Goal: Browse casually

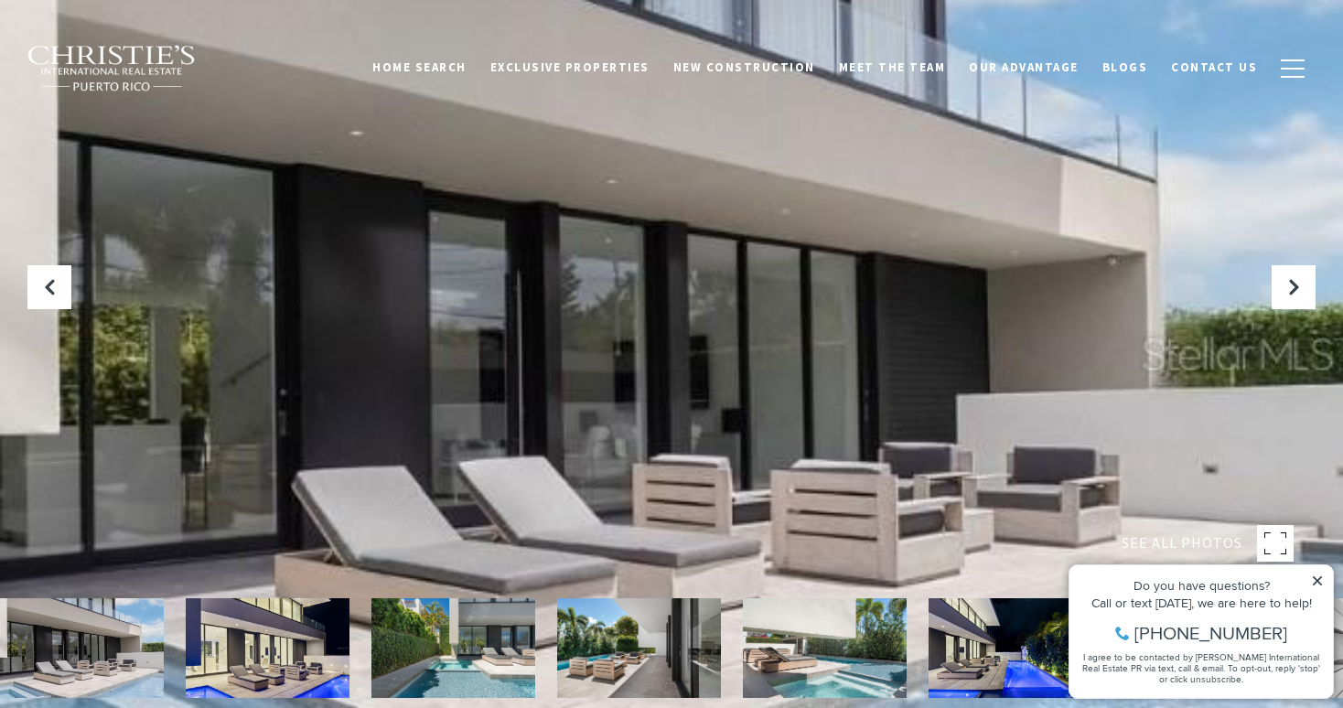
click at [1314, 578] on icon at bounding box center [1316, 580] width 9 height 9
click at [1296, 286] on icon "Next Slide" at bounding box center [1293, 287] width 18 height 18
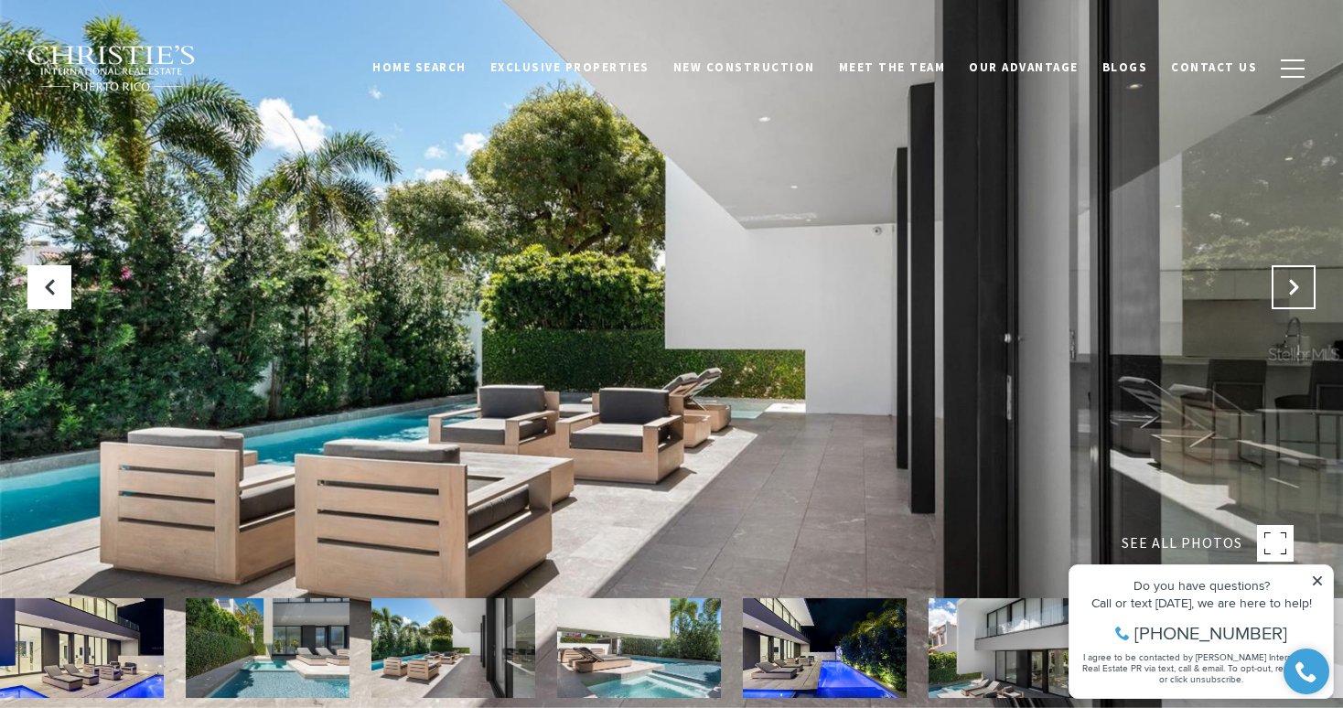
click at [1293, 282] on icon "Next Slide" at bounding box center [1293, 287] width 18 height 18
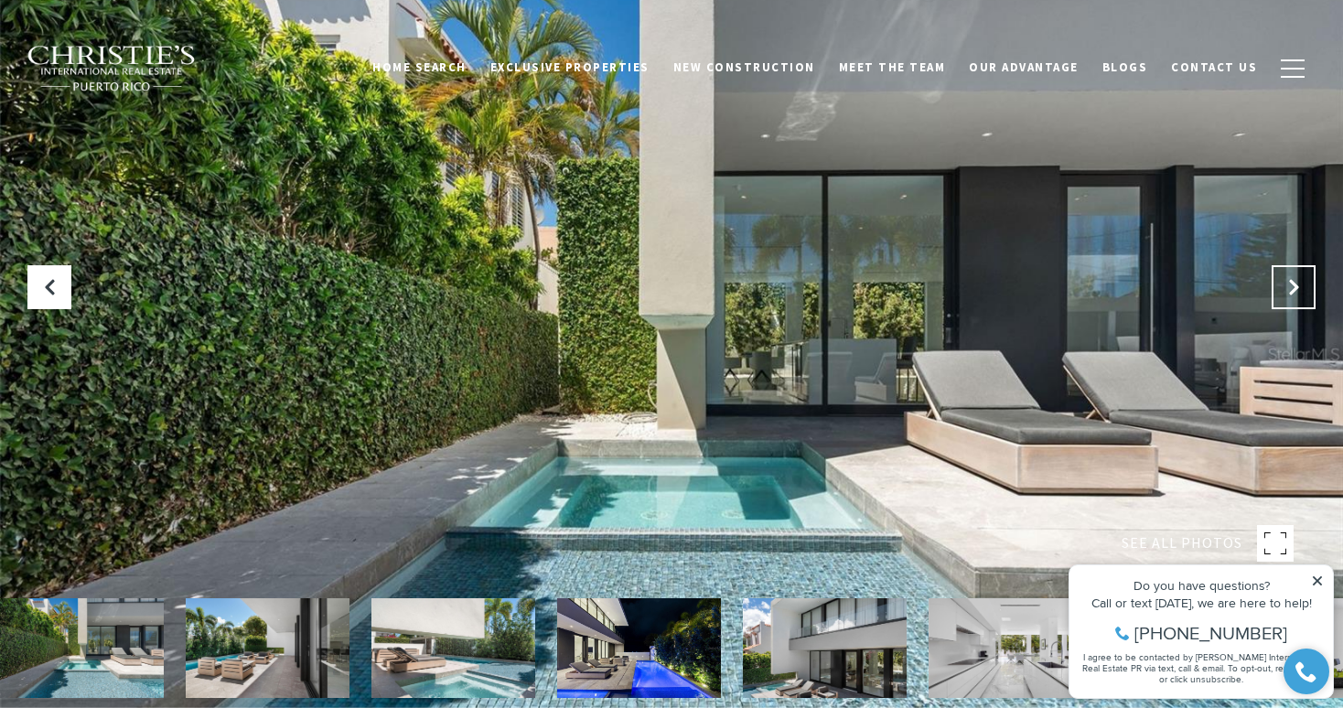
click at [1293, 282] on icon "Next Slide" at bounding box center [1293, 287] width 18 height 18
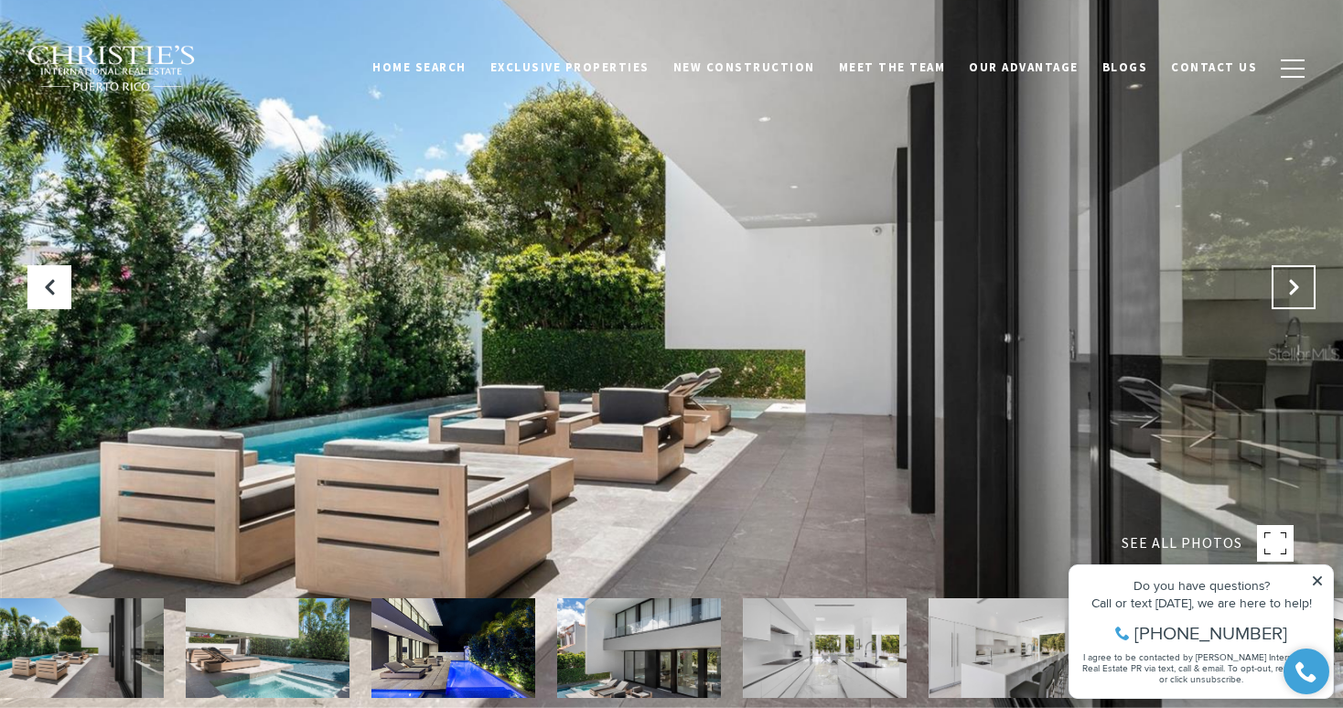
click at [1293, 282] on icon "Next Slide" at bounding box center [1293, 287] width 18 height 18
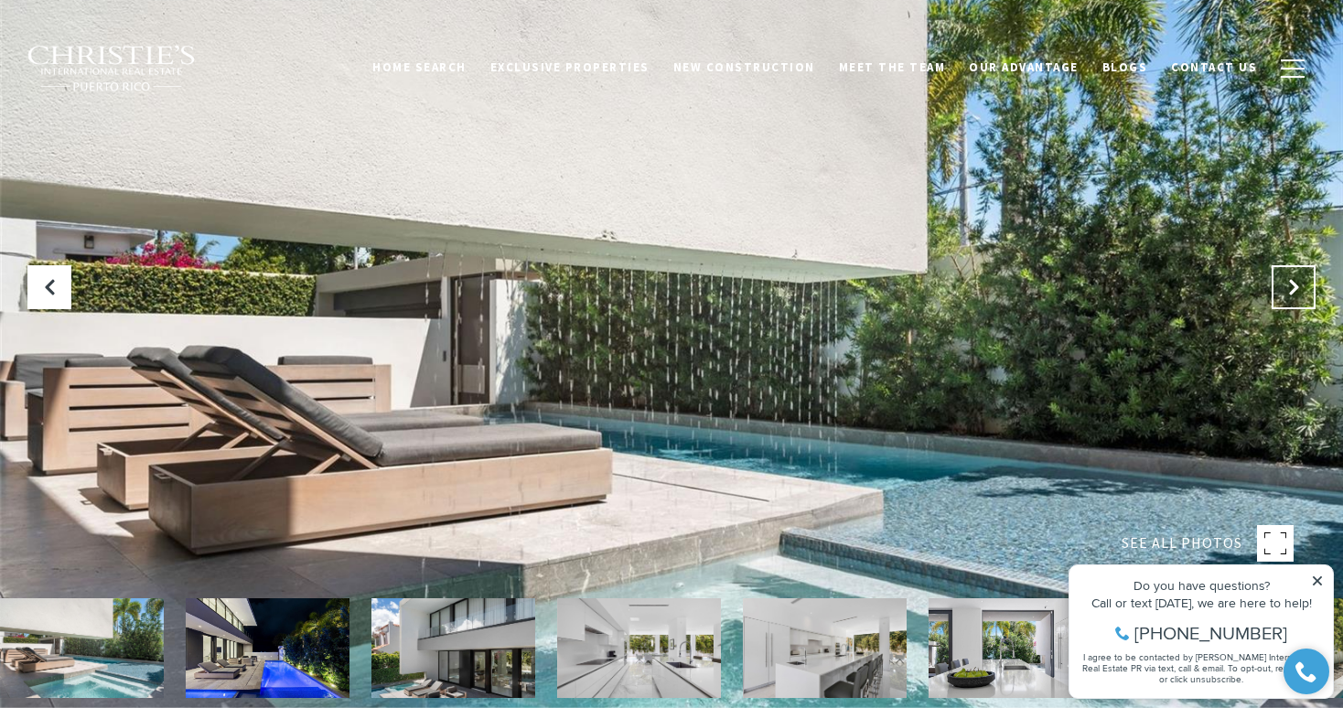
click at [1293, 282] on icon "Next Slide" at bounding box center [1293, 287] width 18 height 18
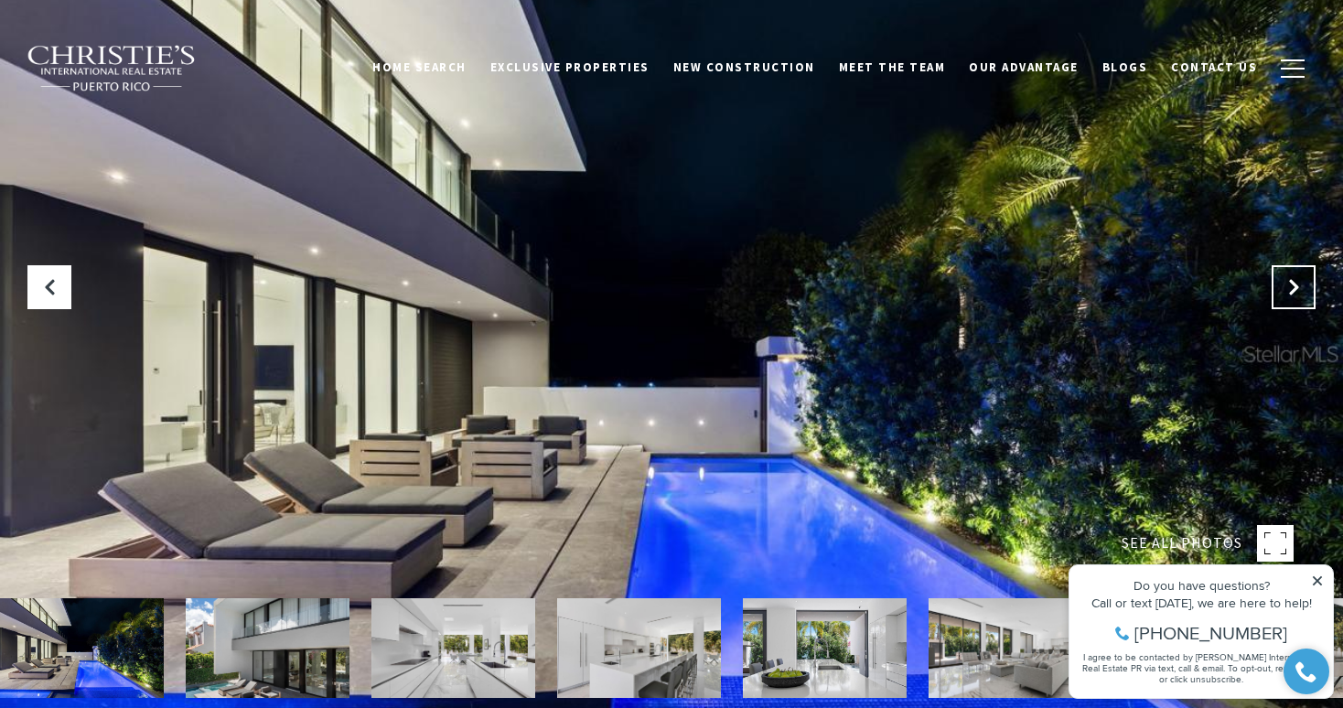
click at [1293, 282] on icon "Next Slide" at bounding box center [1293, 287] width 18 height 18
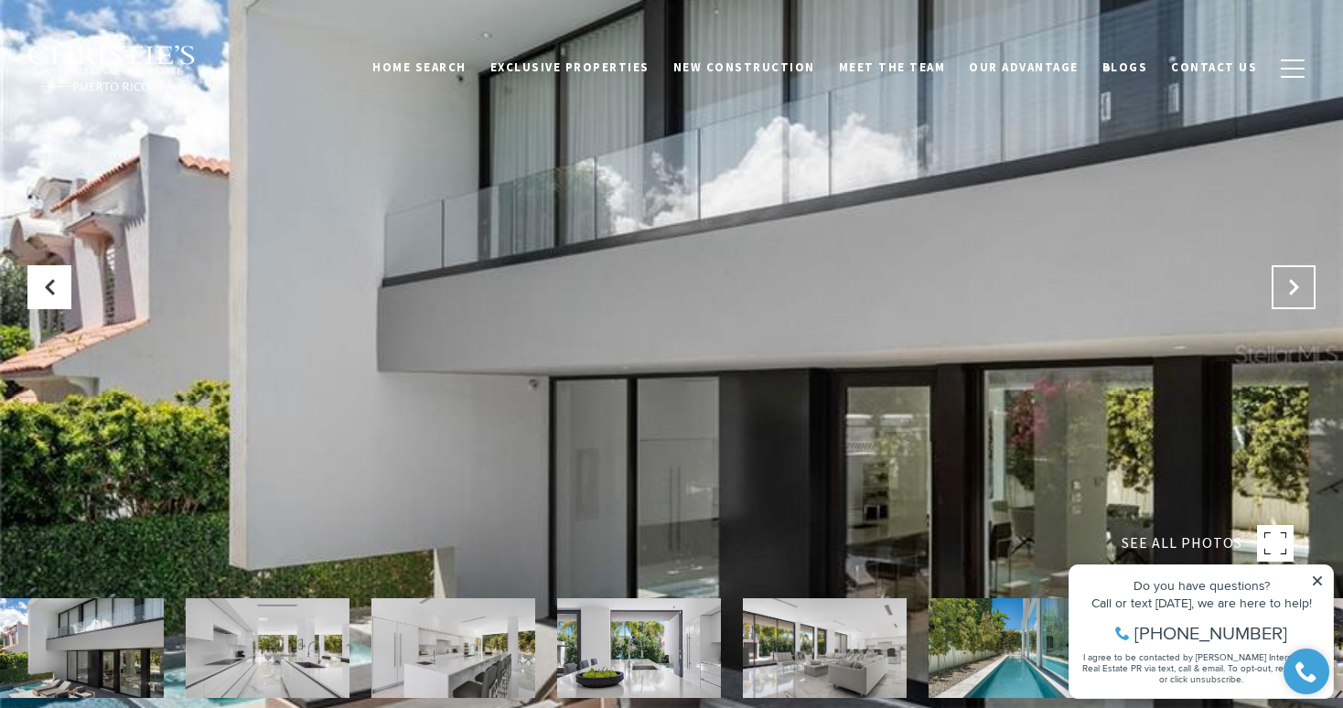
click at [1293, 282] on icon "Next Slide" at bounding box center [1293, 287] width 18 height 18
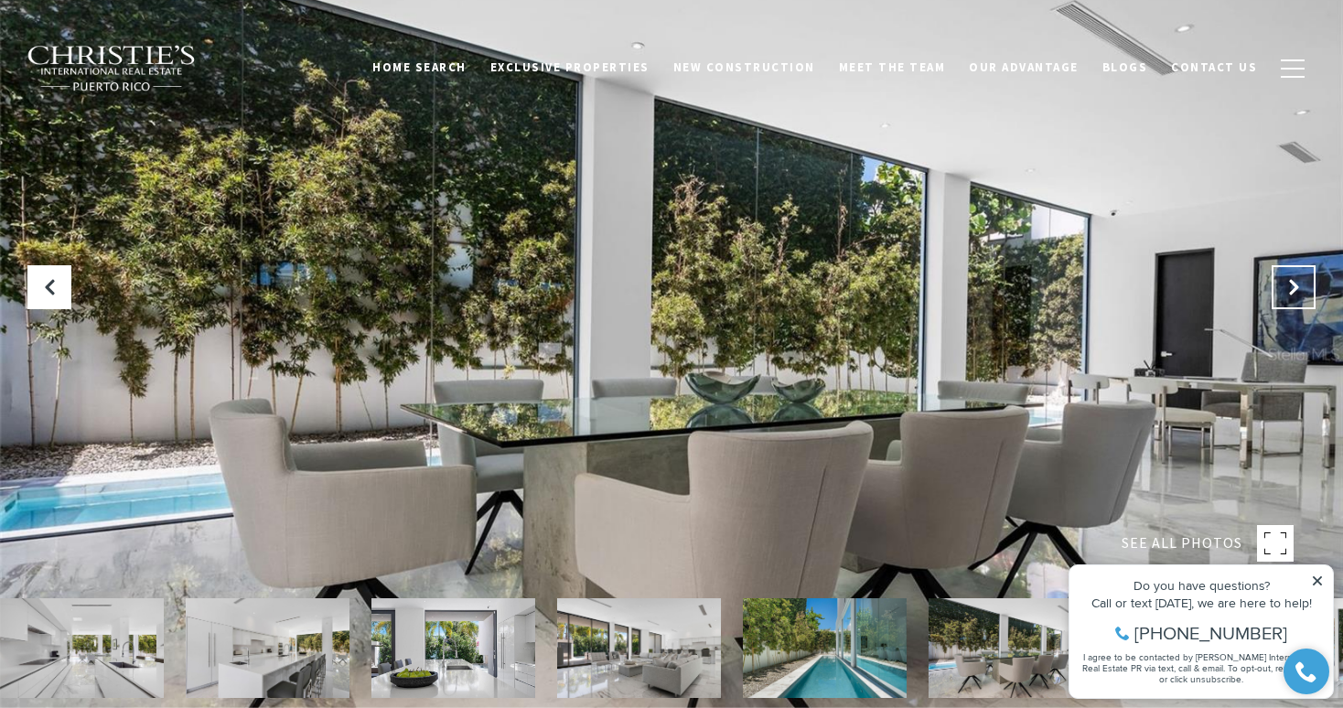
click at [1293, 282] on icon "Next Slide" at bounding box center [1293, 287] width 18 height 18
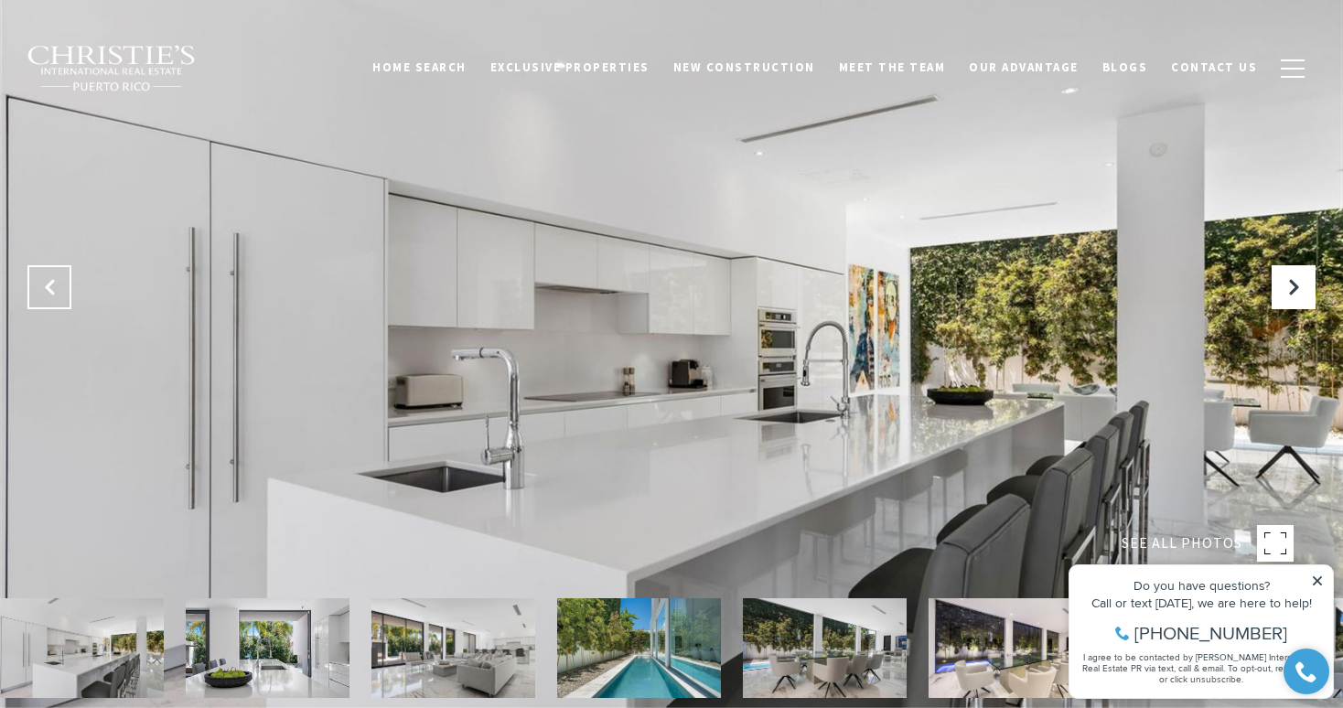
click at [44, 278] on icon "Previous Slide" at bounding box center [49, 287] width 18 height 18
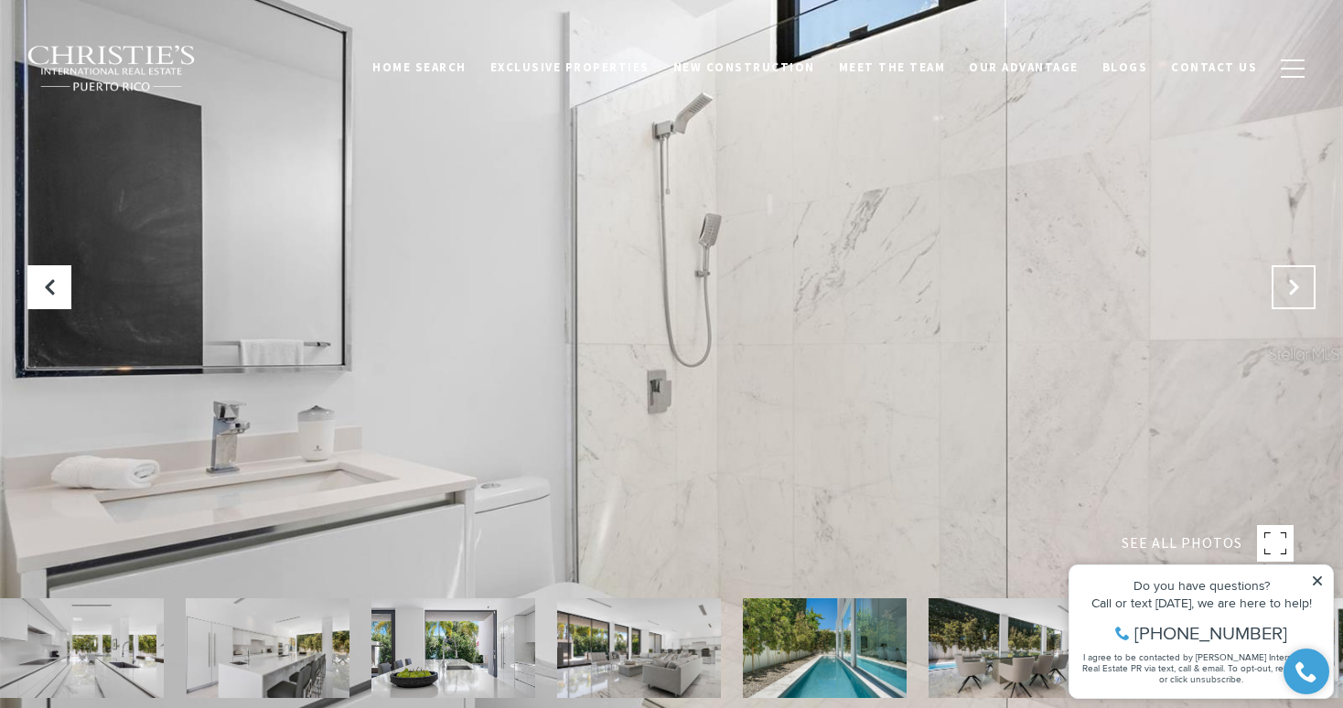
click at [1294, 286] on icon "Next Slide" at bounding box center [1293, 287] width 18 height 18
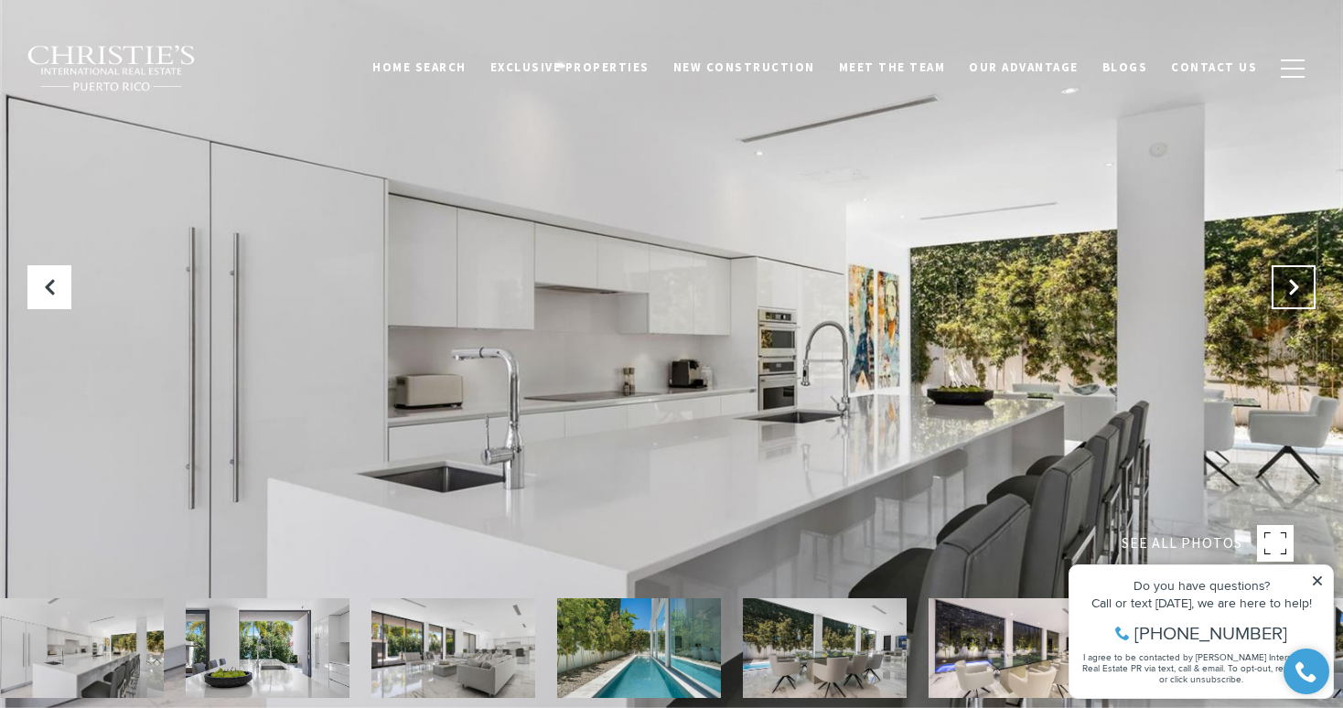
click at [1293, 281] on icon "Next Slide" at bounding box center [1293, 287] width 18 height 18
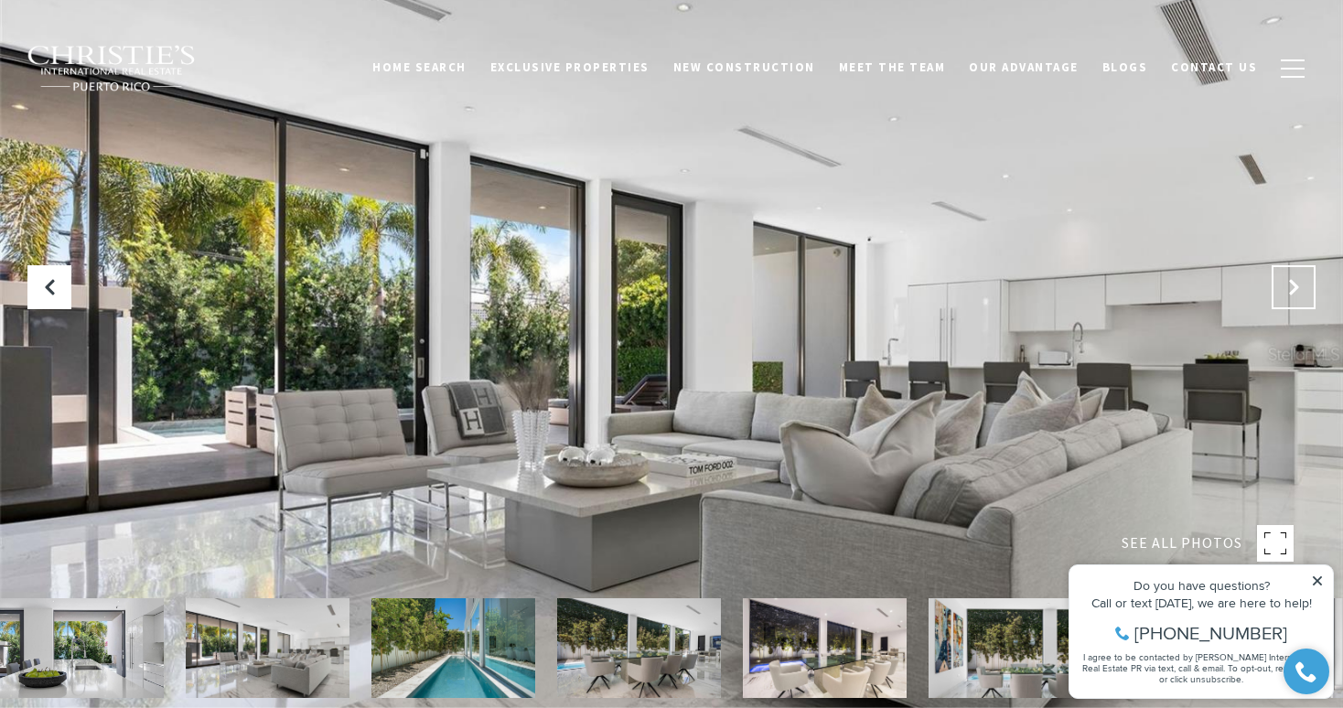
click at [1294, 288] on icon "Next Slide" at bounding box center [1293, 287] width 18 height 18
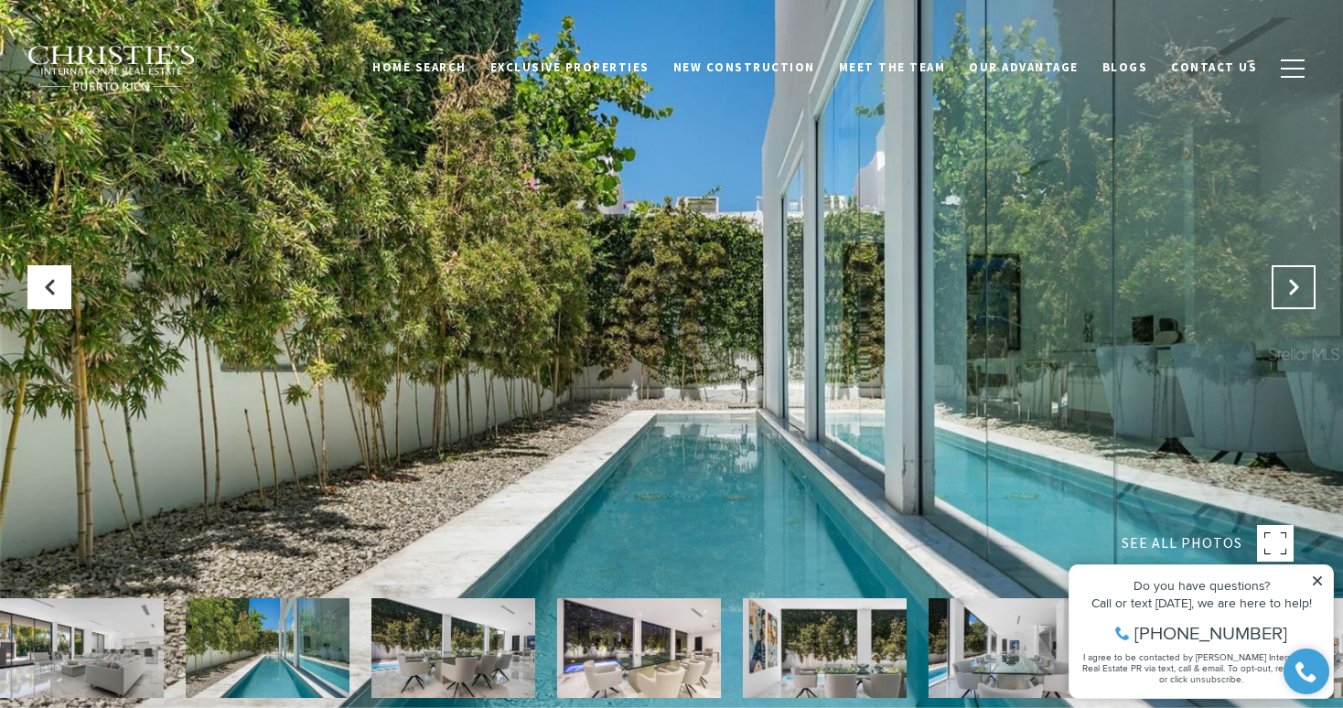
click at [1294, 288] on icon "Next Slide" at bounding box center [1293, 287] width 18 height 18
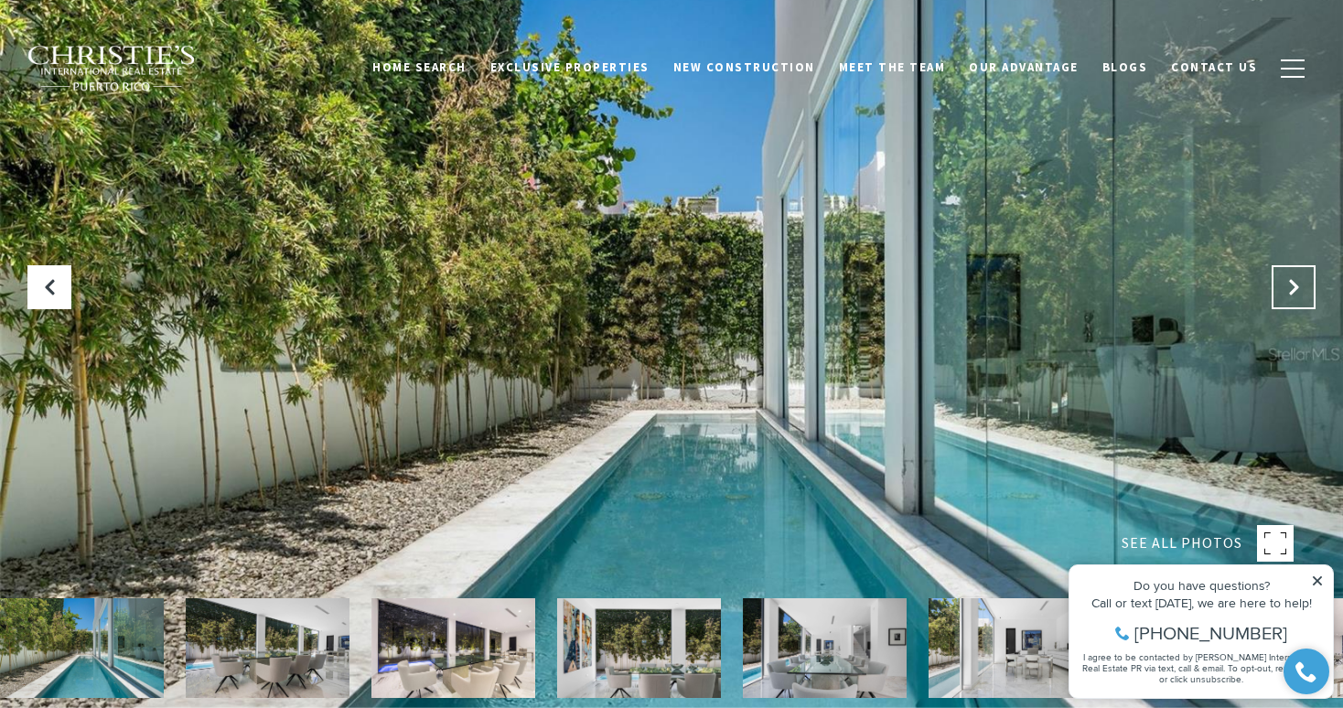
click at [1294, 288] on icon "Next Slide" at bounding box center [1293, 287] width 18 height 18
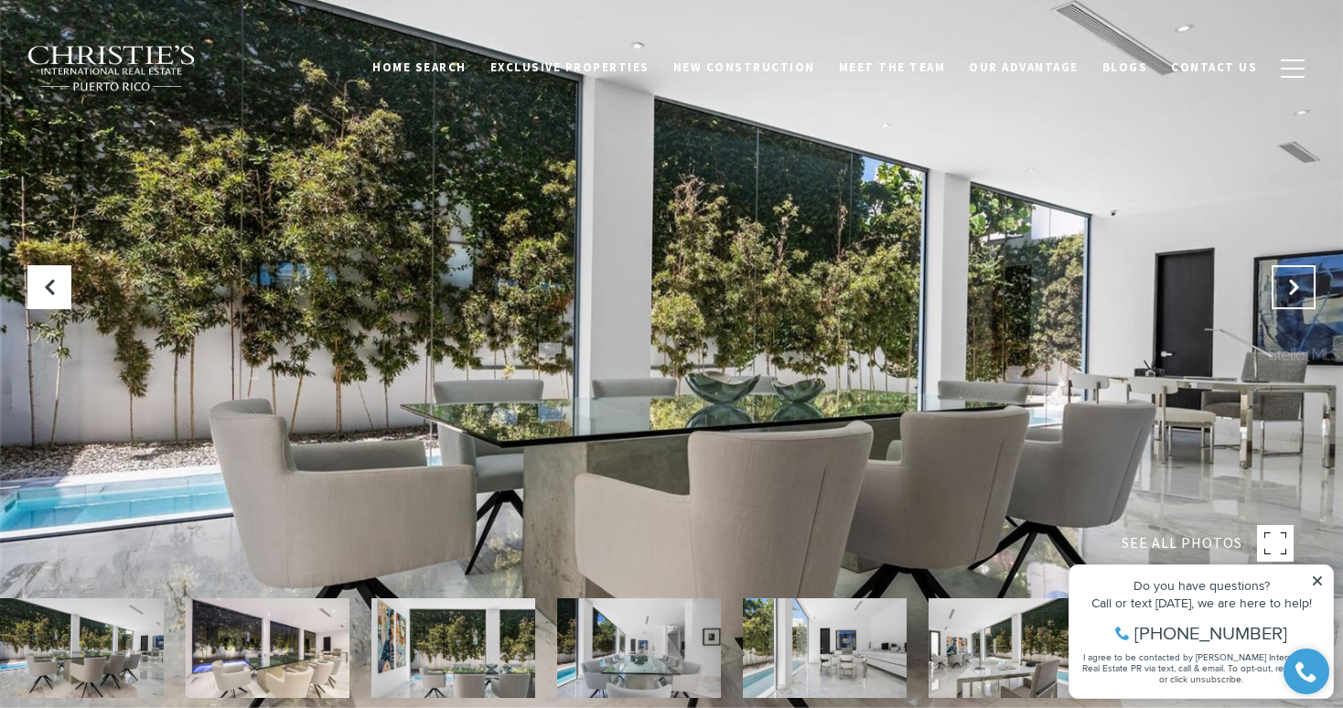
click at [1294, 288] on icon "Next Slide" at bounding box center [1293, 287] width 18 height 18
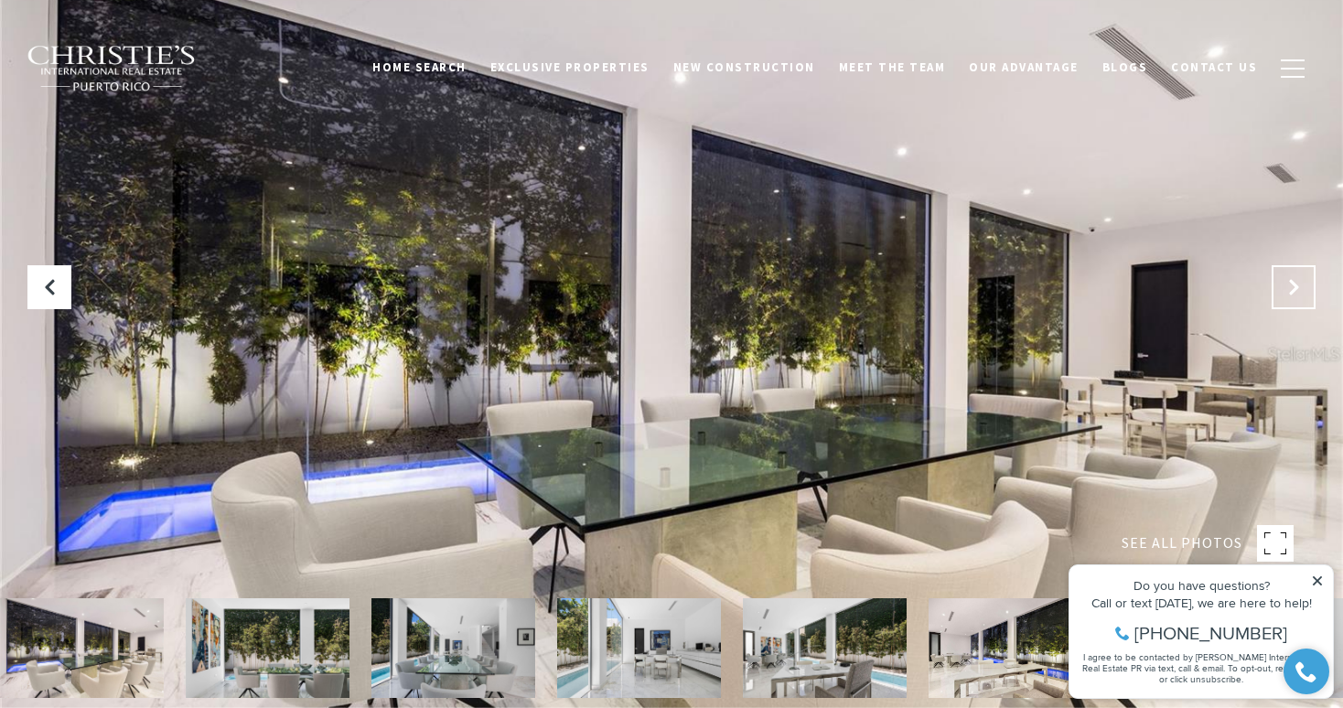
click at [1294, 288] on icon "Next Slide" at bounding box center [1293, 287] width 18 height 18
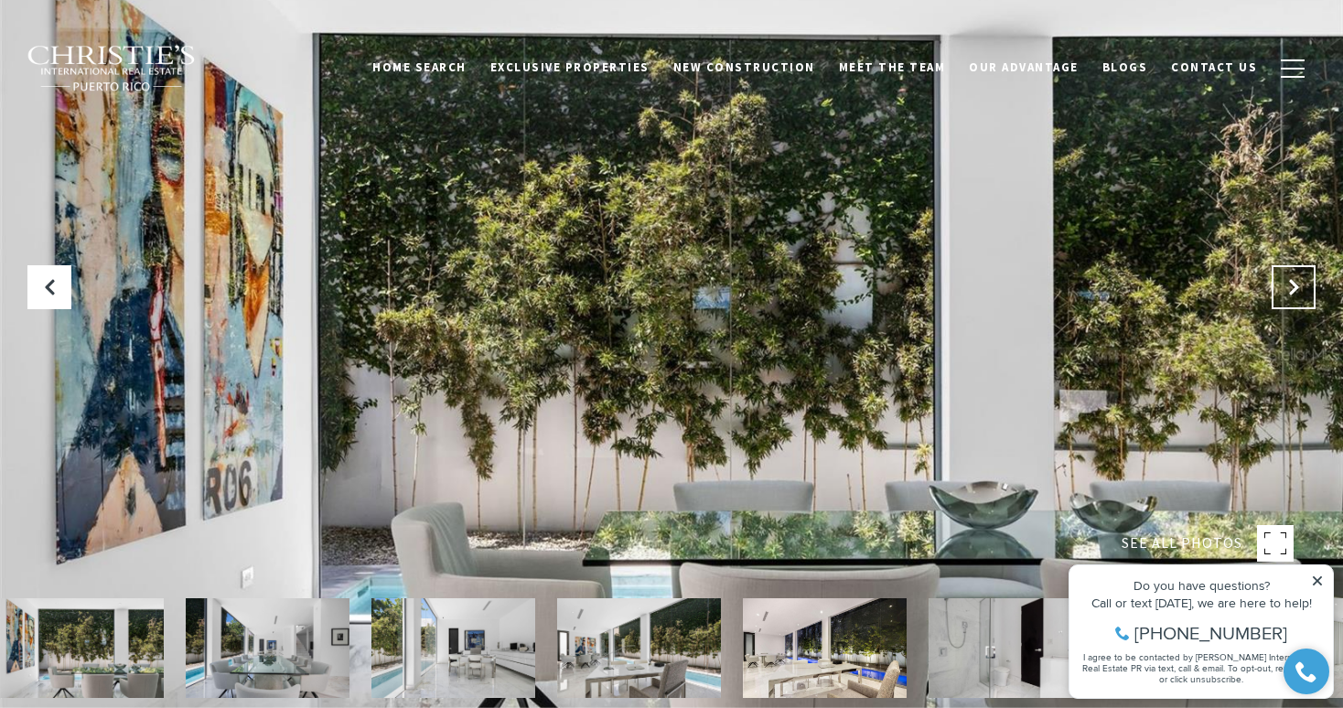
click at [1294, 288] on icon "Next Slide" at bounding box center [1293, 287] width 18 height 18
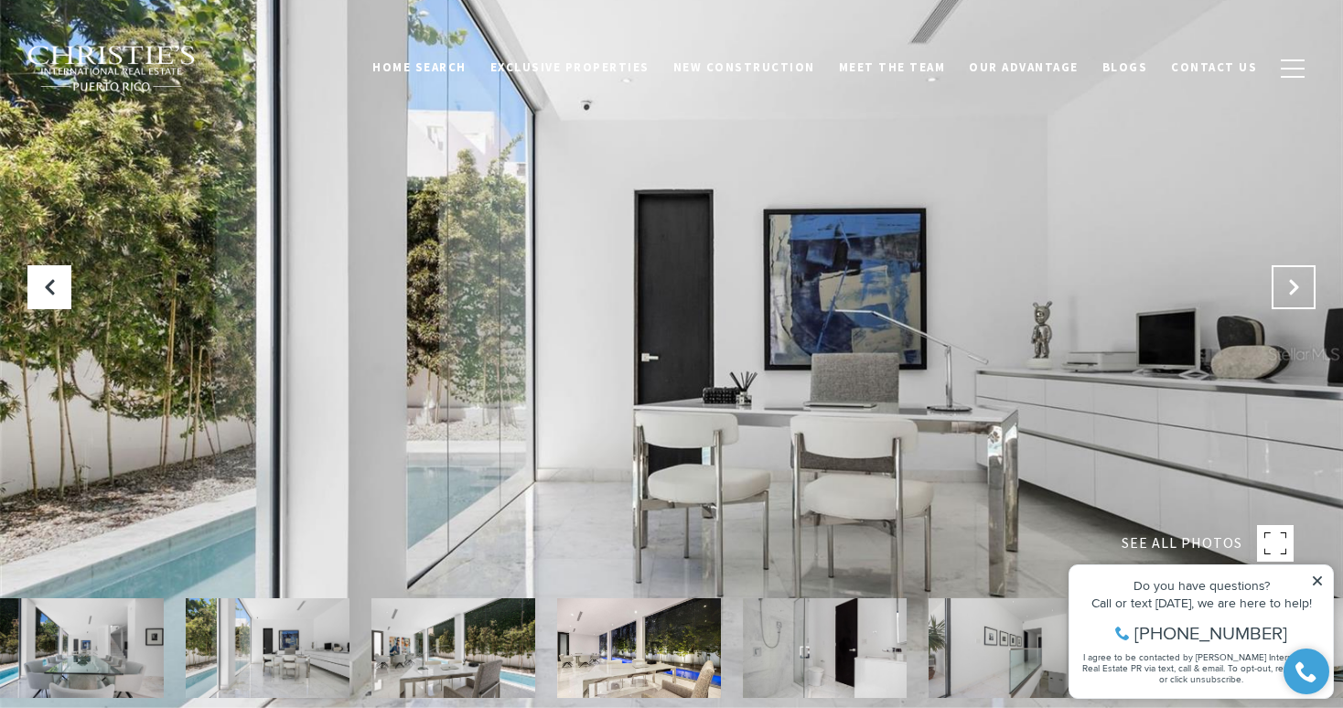
click at [1298, 283] on icon "Next Slide" at bounding box center [1293, 287] width 18 height 18
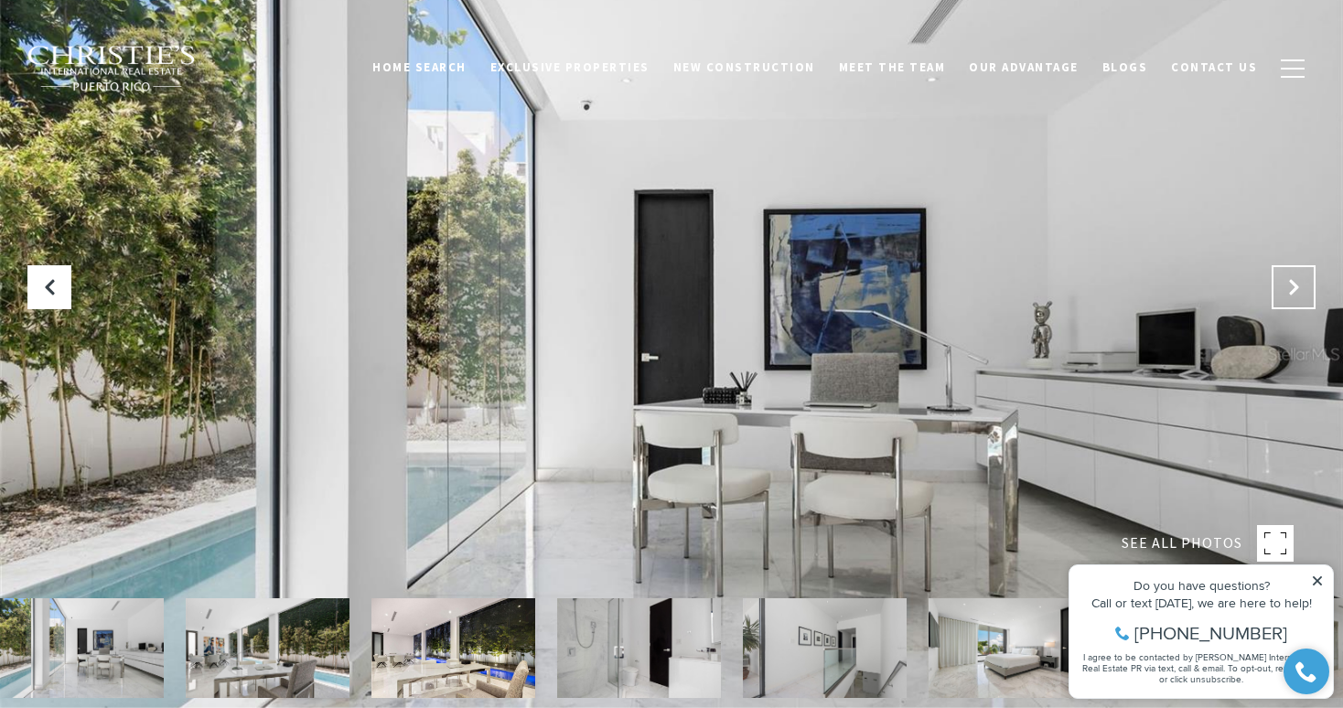
click at [1298, 283] on icon "Next Slide" at bounding box center [1293, 287] width 18 height 18
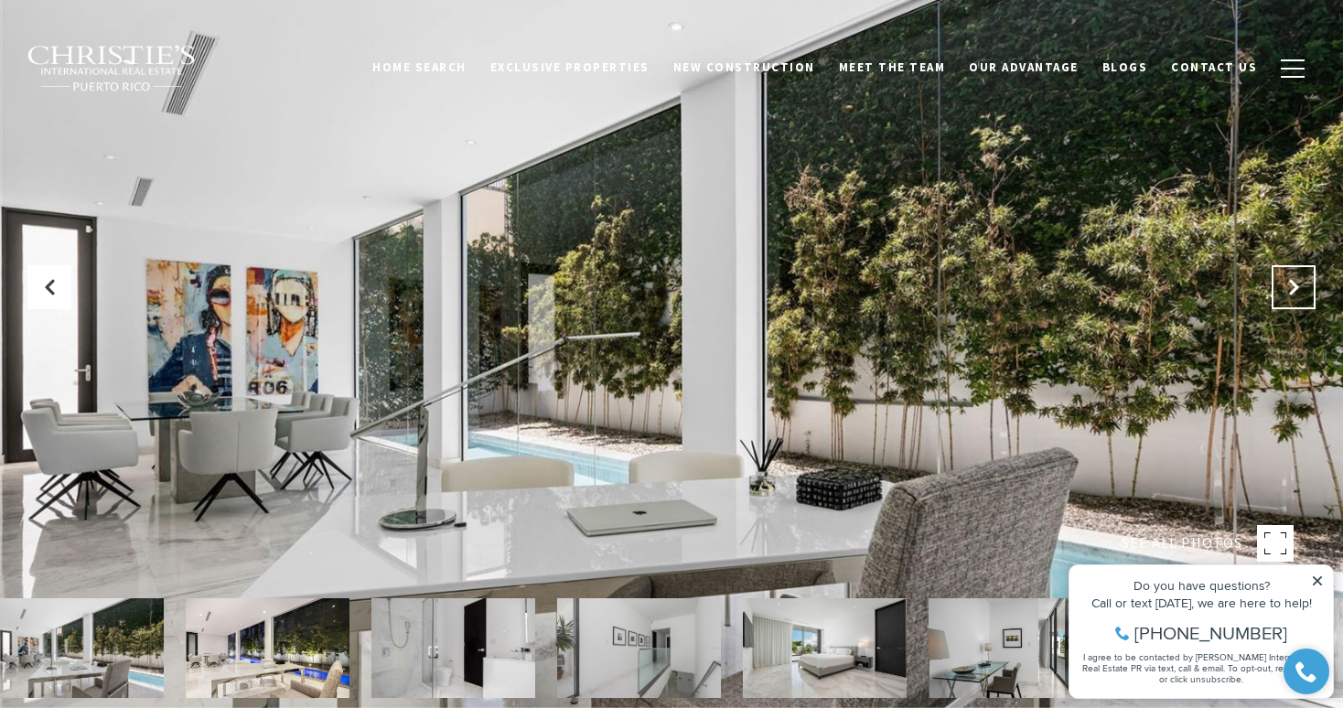
click at [1298, 283] on icon "Next Slide" at bounding box center [1293, 287] width 18 height 18
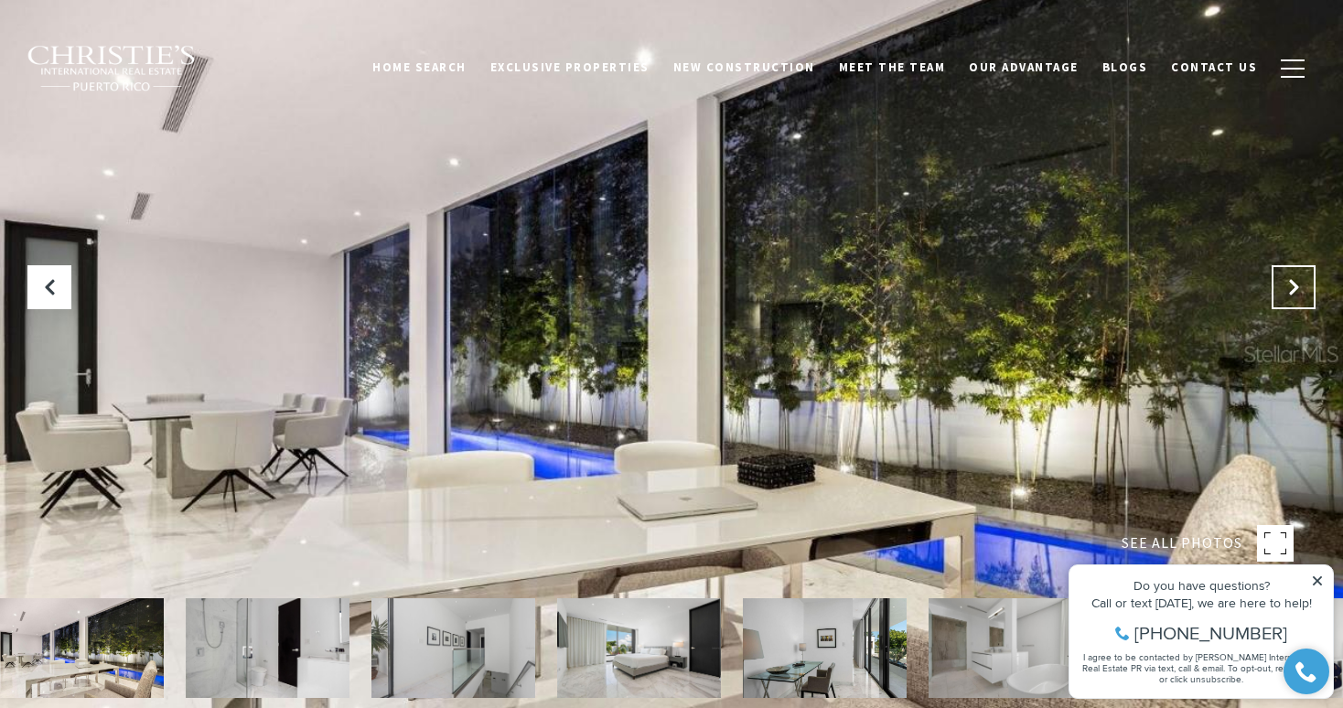
click at [1298, 283] on icon "Next Slide" at bounding box center [1293, 287] width 18 height 18
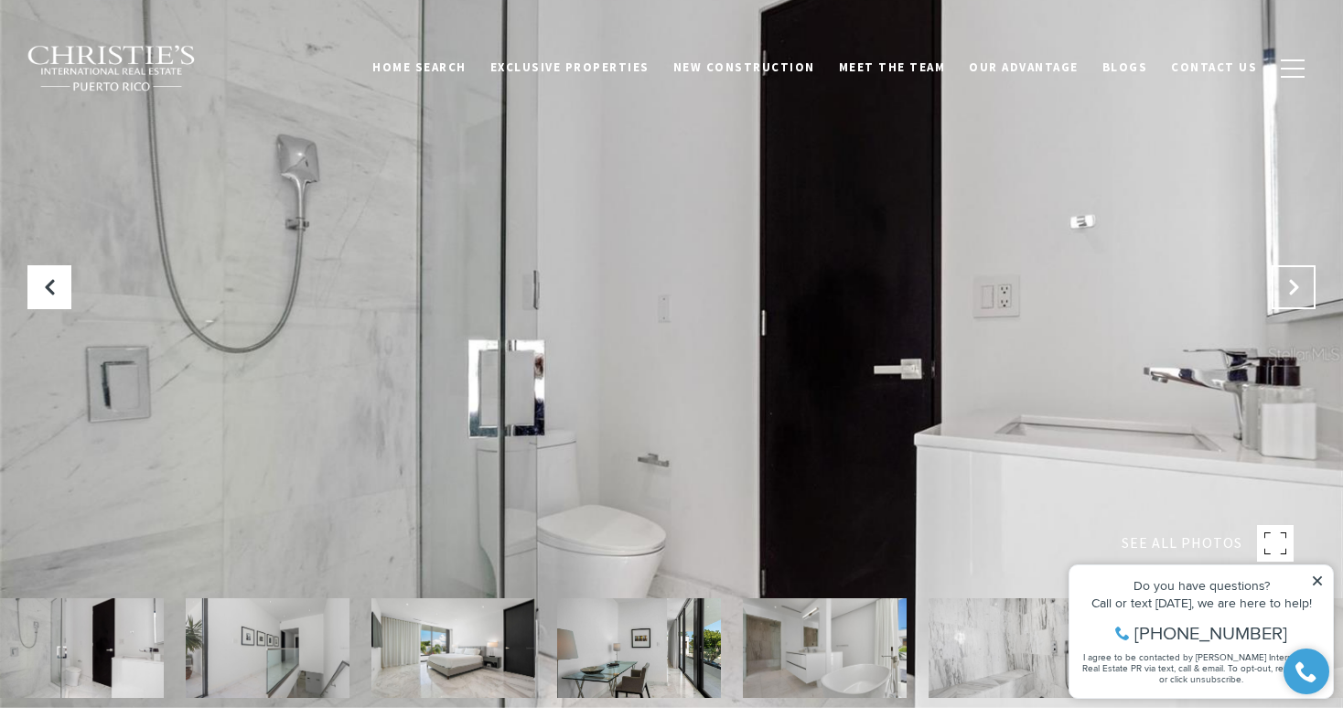
click at [1298, 283] on icon "Next Slide" at bounding box center [1293, 287] width 18 height 18
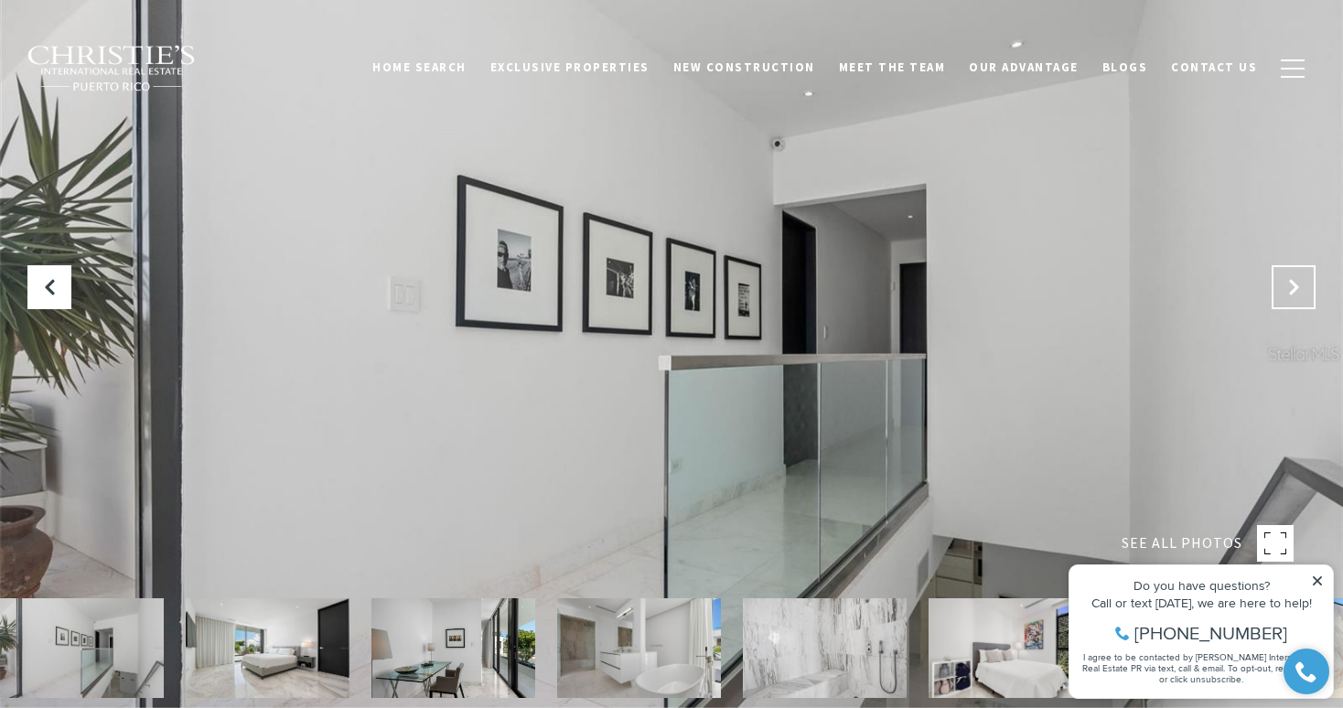
click at [1298, 283] on icon "Next Slide" at bounding box center [1293, 287] width 18 height 18
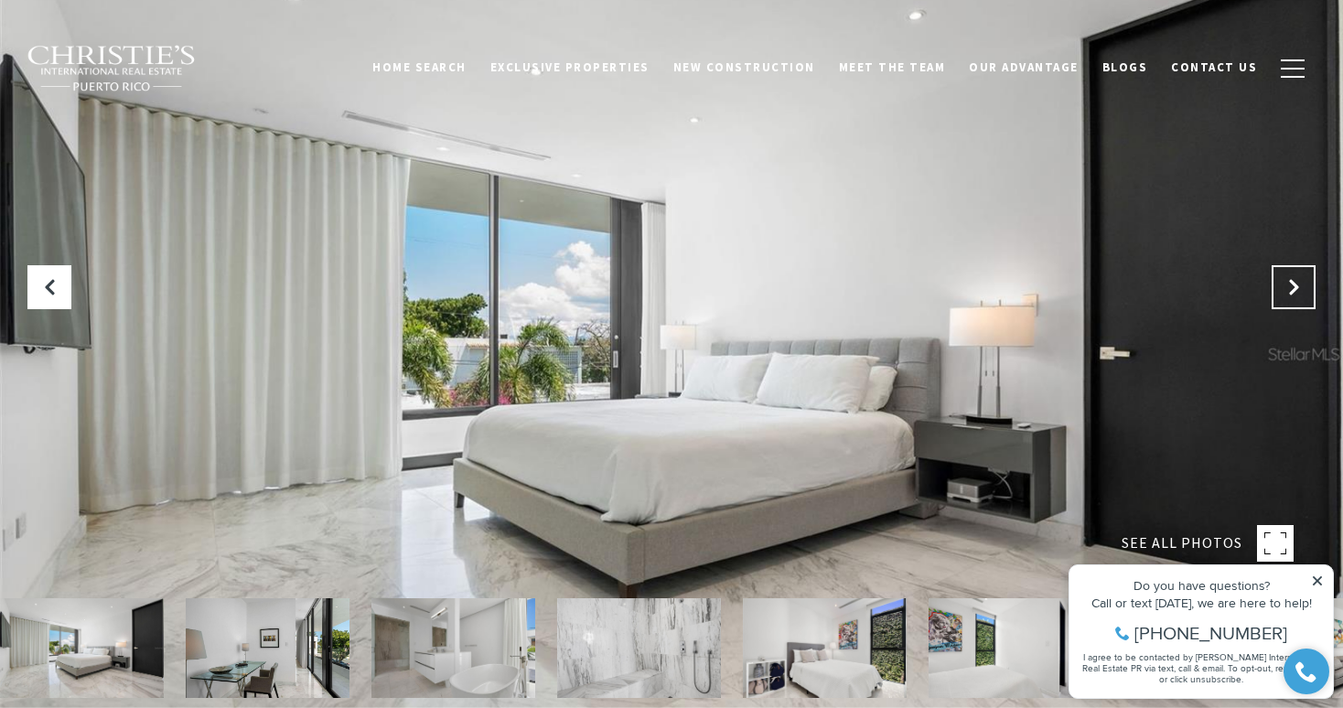
click at [1298, 283] on icon "Next Slide" at bounding box center [1293, 287] width 18 height 18
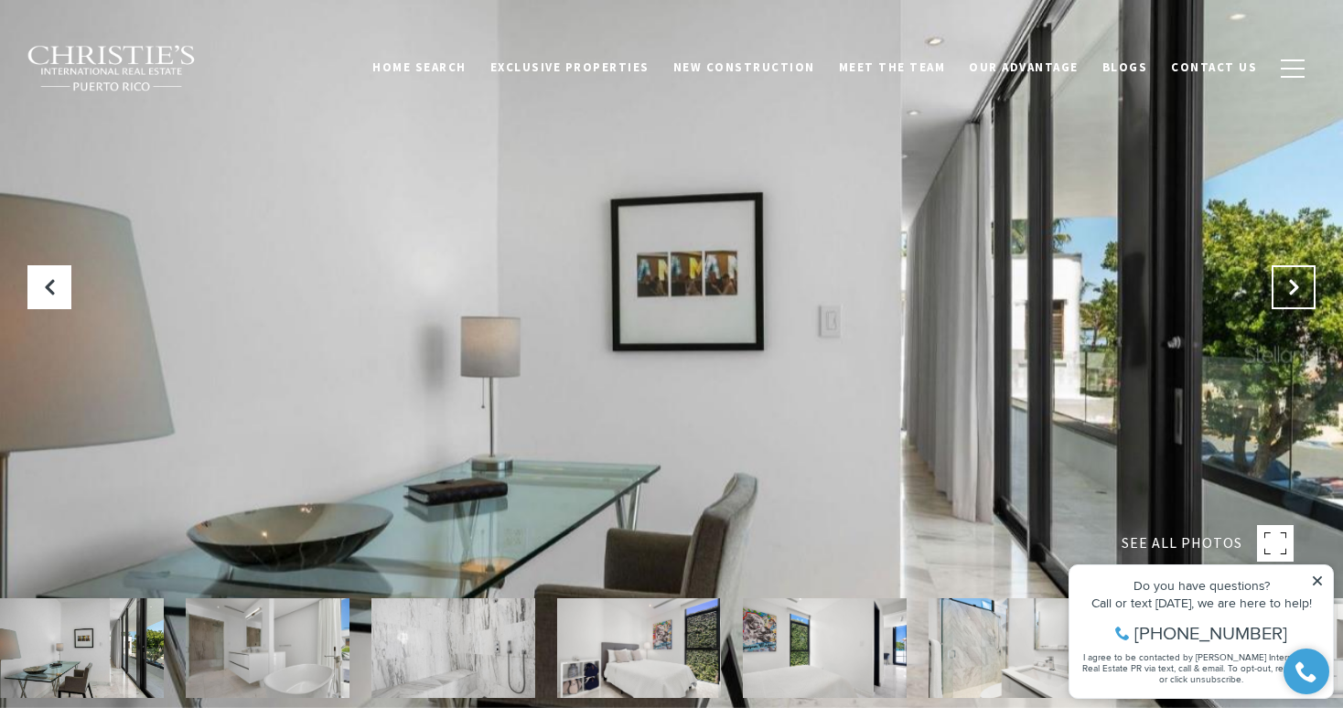
click at [1298, 283] on icon "Next Slide" at bounding box center [1293, 287] width 18 height 18
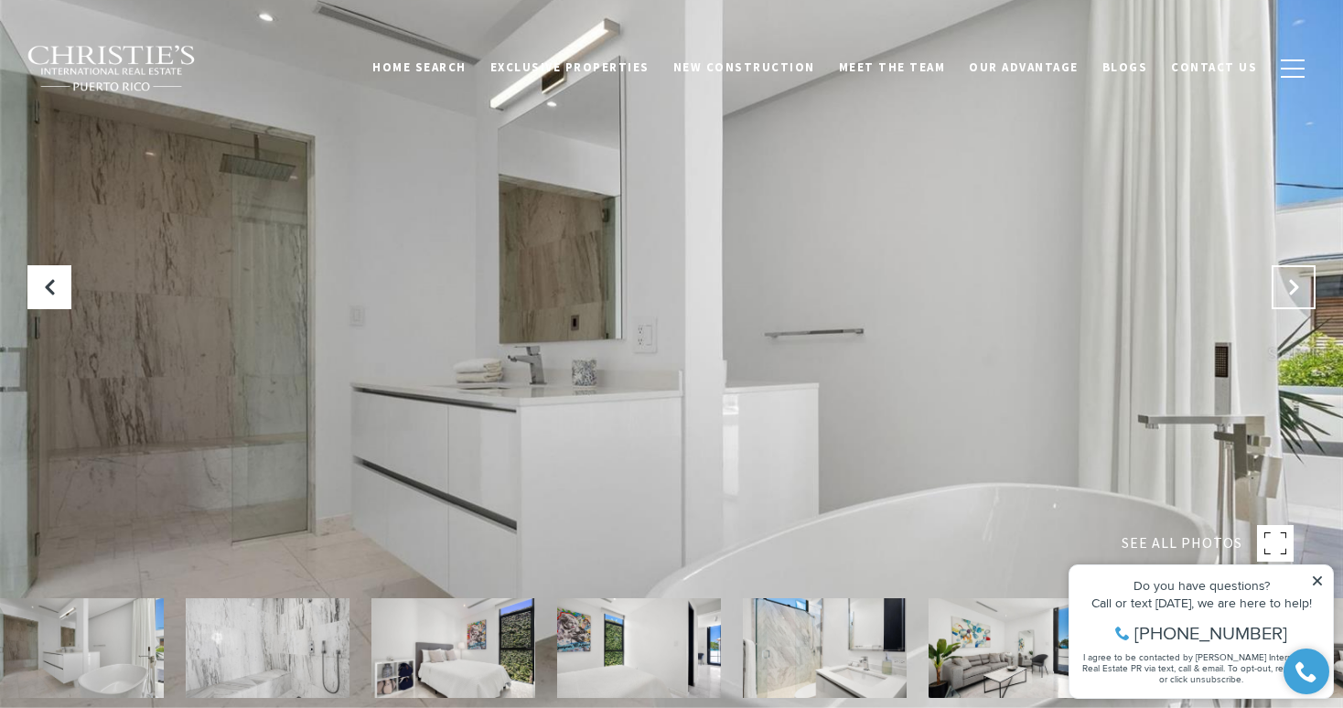
click at [1298, 283] on icon "Next Slide" at bounding box center [1293, 287] width 18 height 18
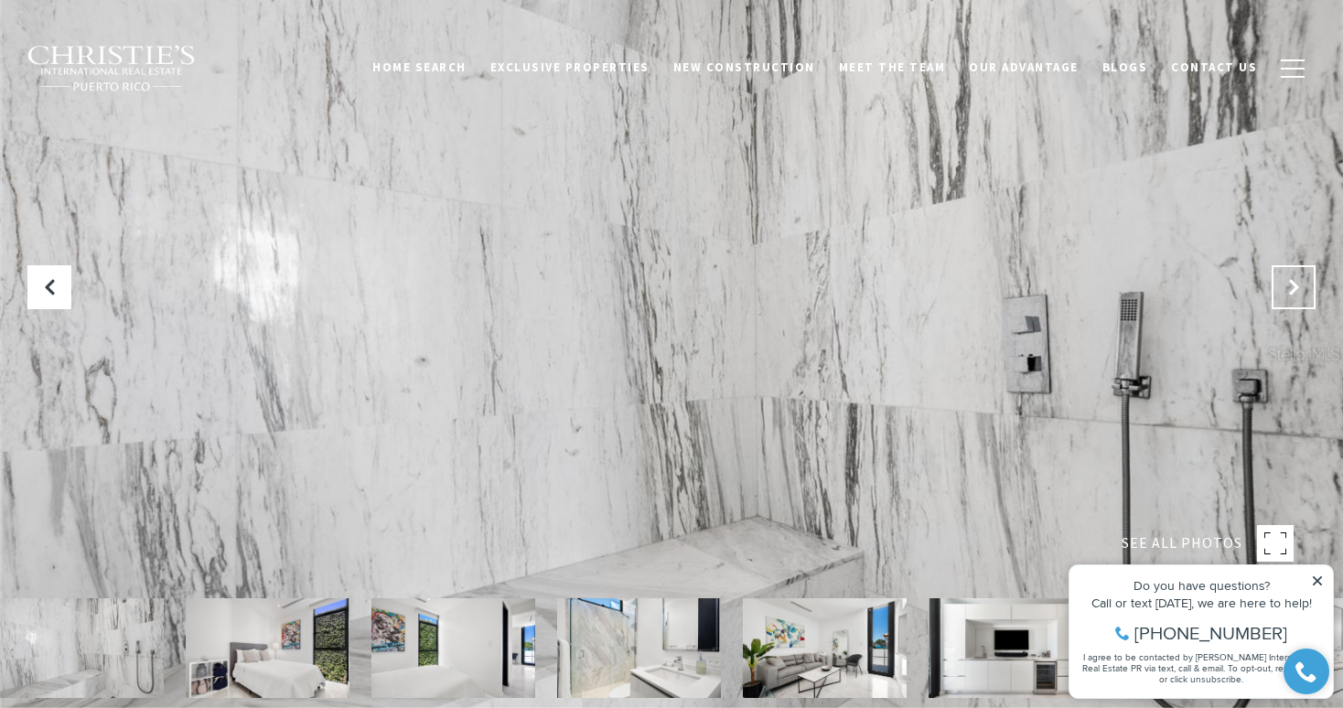
click at [1298, 283] on icon "Next Slide" at bounding box center [1293, 287] width 18 height 18
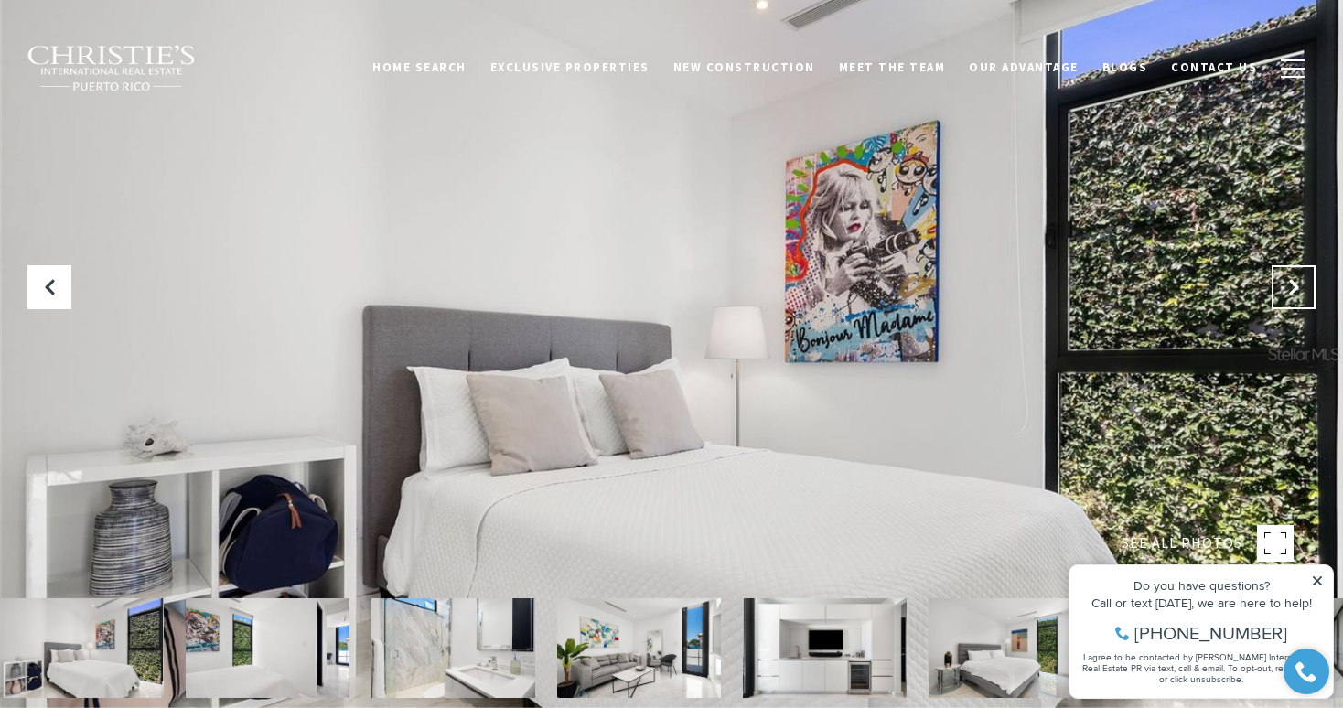
click at [1298, 283] on icon "Next Slide" at bounding box center [1293, 287] width 18 height 18
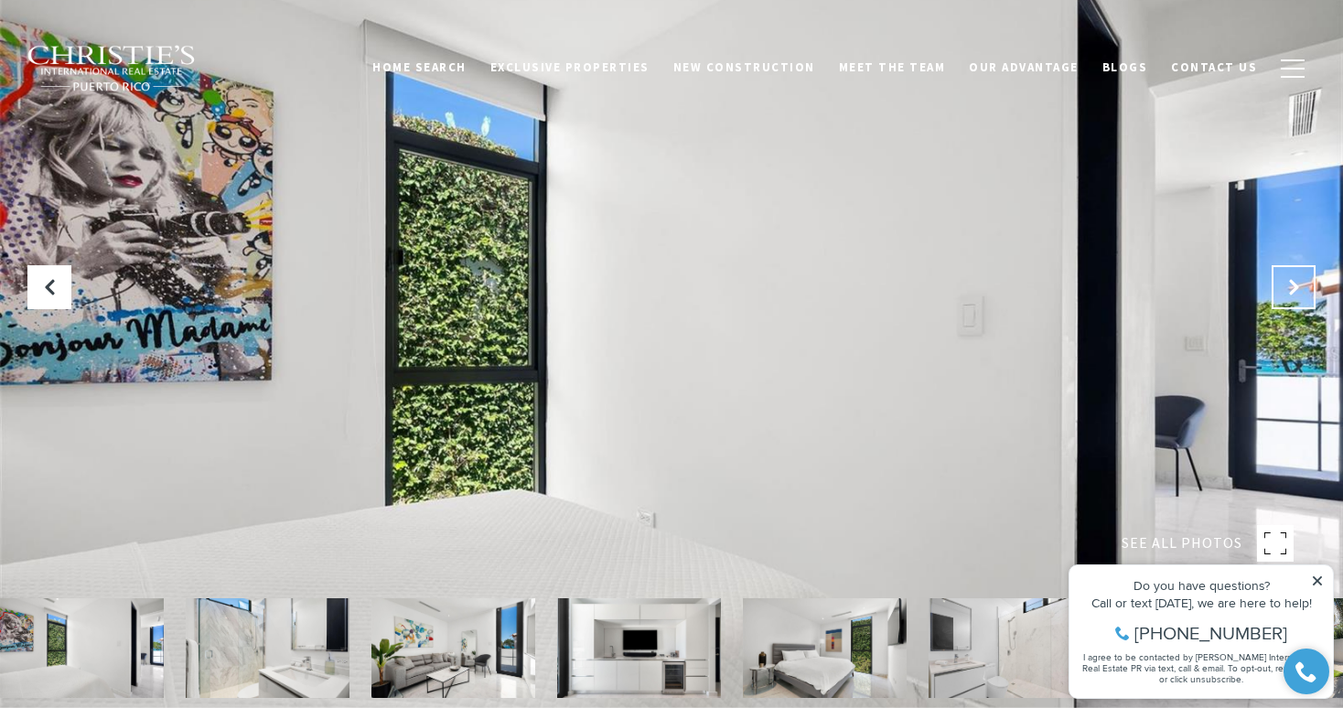
click at [1298, 283] on icon "Next Slide" at bounding box center [1293, 287] width 18 height 18
